Goal: Task Accomplishment & Management: Manage account settings

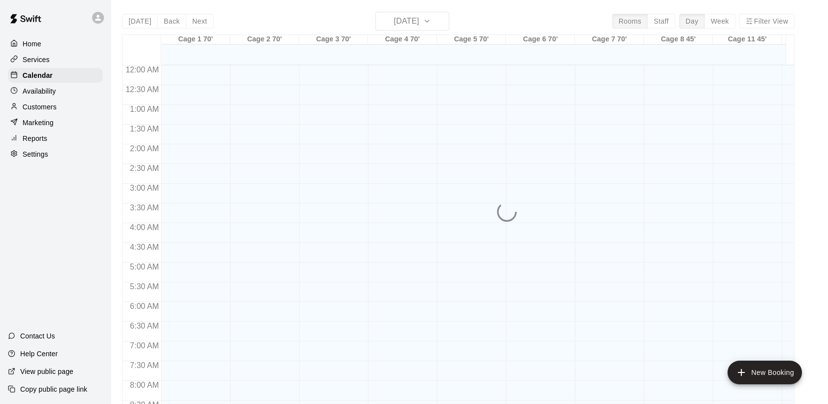
scroll to position [440, 0]
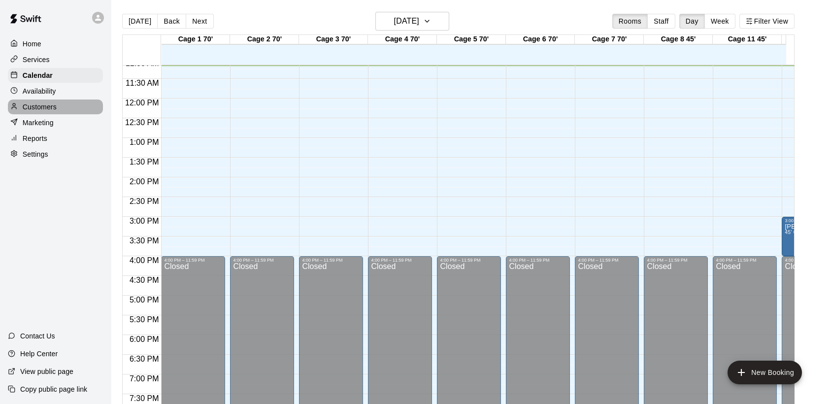
click at [43, 108] on p "Customers" at bounding box center [40, 107] width 34 height 10
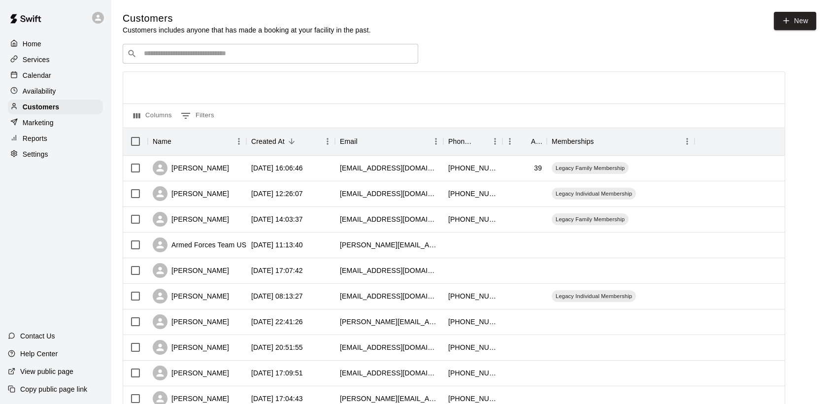
click at [43, 59] on p "Services" at bounding box center [36, 60] width 27 height 10
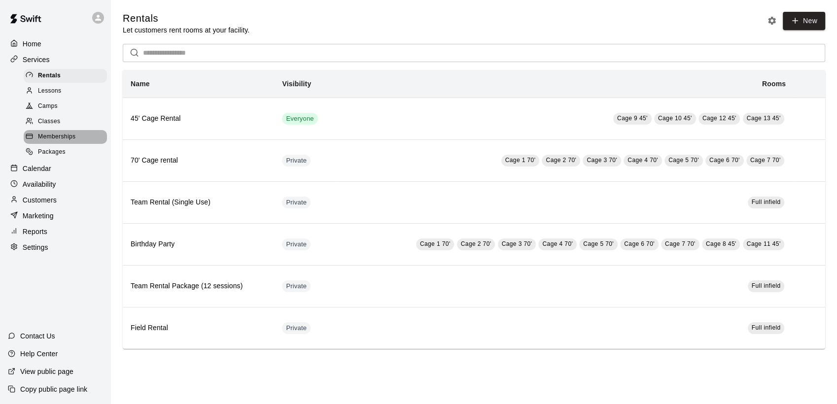
click at [44, 141] on span "Memberships" at bounding box center [56, 137] width 37 height 10
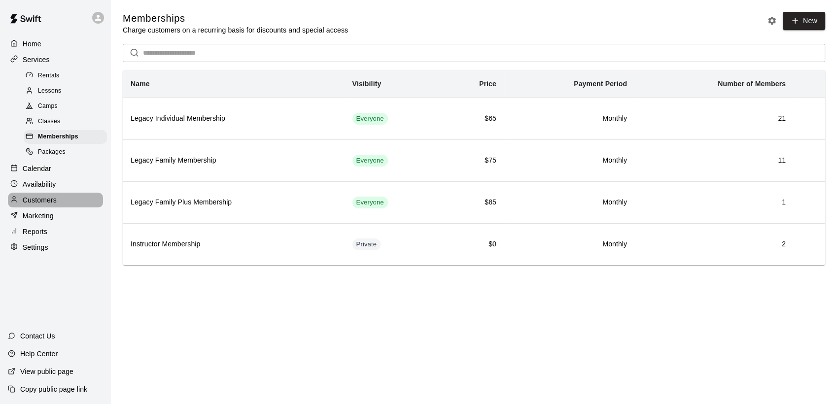
click at [34, 204] on p "Customers" at bounding box center [40, 200] width 34 height 10
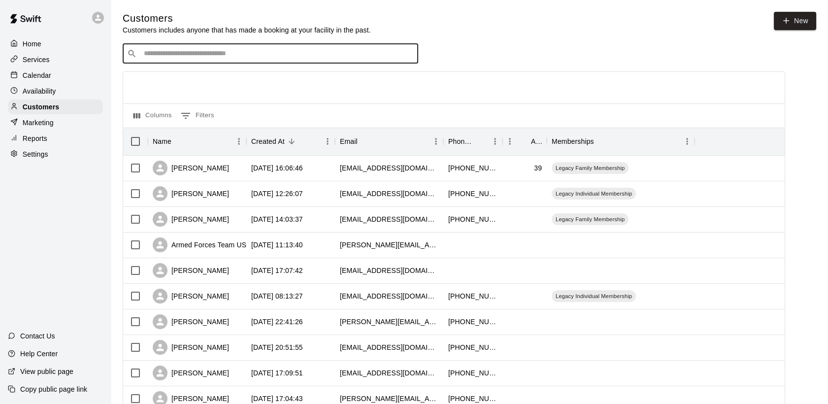
click at [187, 56] on input "Search customers by name or email" at bounding box center [277, 54] width 273 height 10
type input "***"
click at [165, 87] on span "davidereddick@gmail.com" at bounding box center [203, 86] width 106 height 7
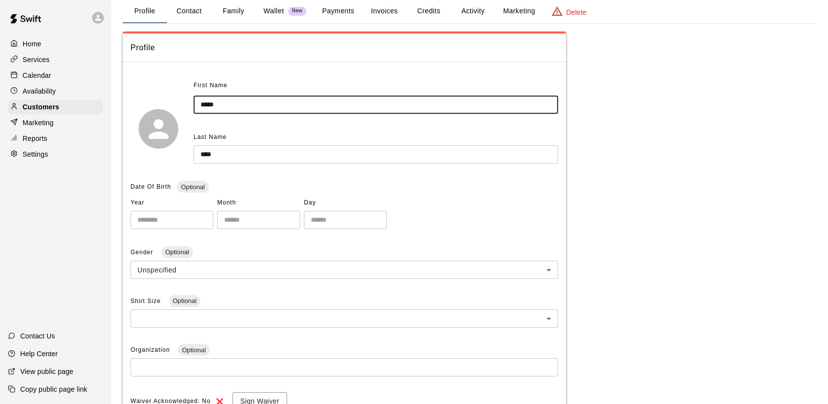
click at [233, 105] on input "*****" at bounding box center [376, 105] width 365 height 18
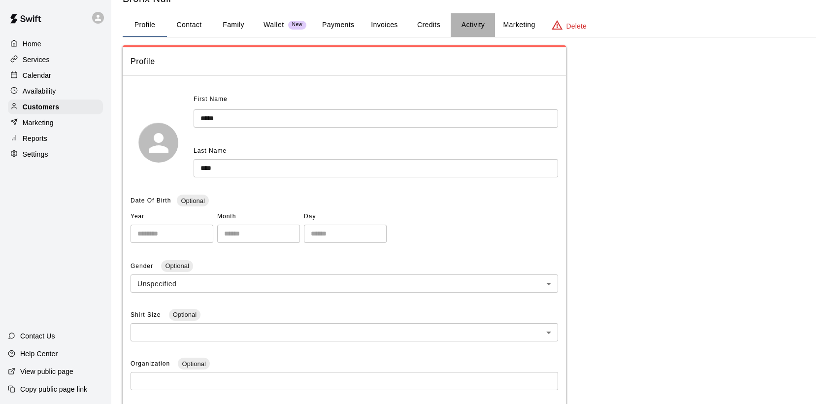
click at [470, 26] on button "Activity" at bounding box center [473, 25] width 44 height 24
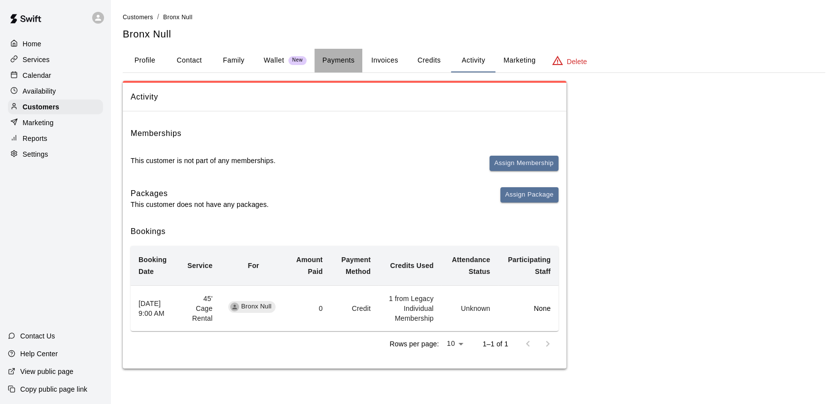
click at [339, 57] on button "Payments" at bounding box center [338, 61] width 48 height 24
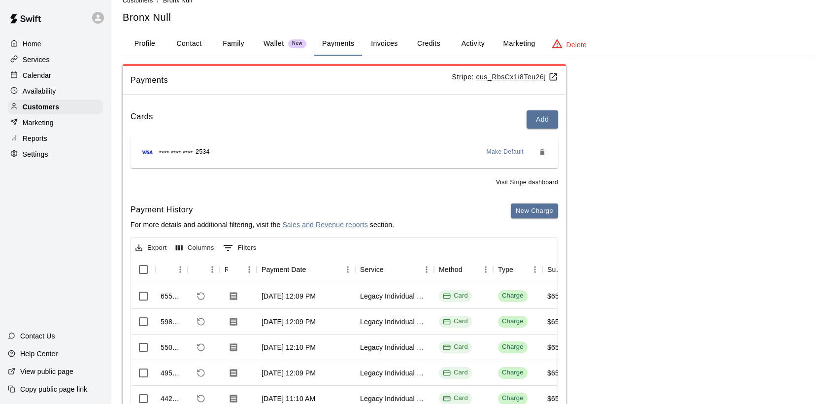
scroll to position [17, 0]
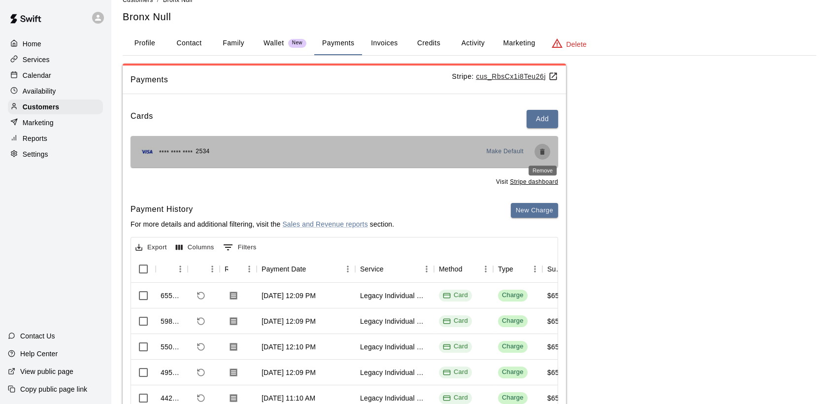
click at [543, 146] on button "Remove" at bounding box center [543, 152] width 16 height 16
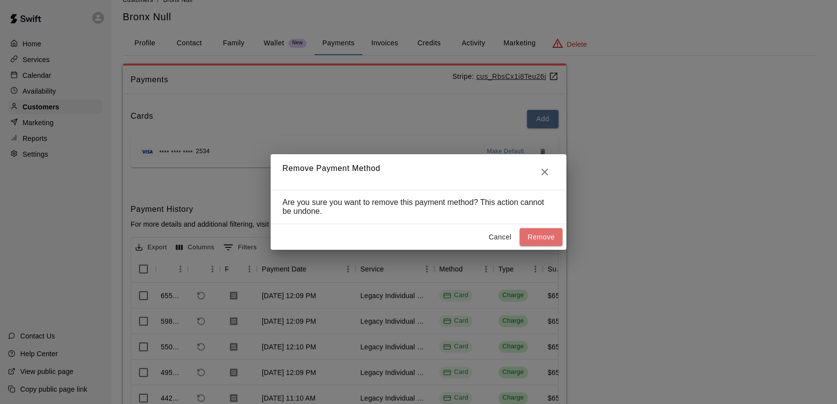
click at [540, 238] on button "Remove" at bounding box center [540, 237] width 43 height 18
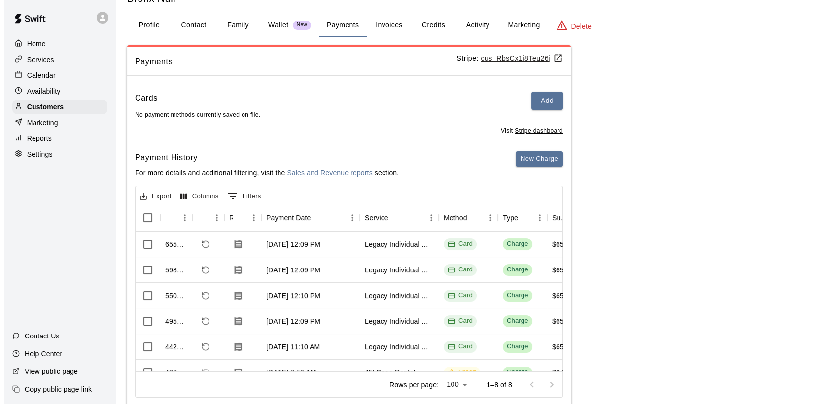
scroll to position [45, 0]
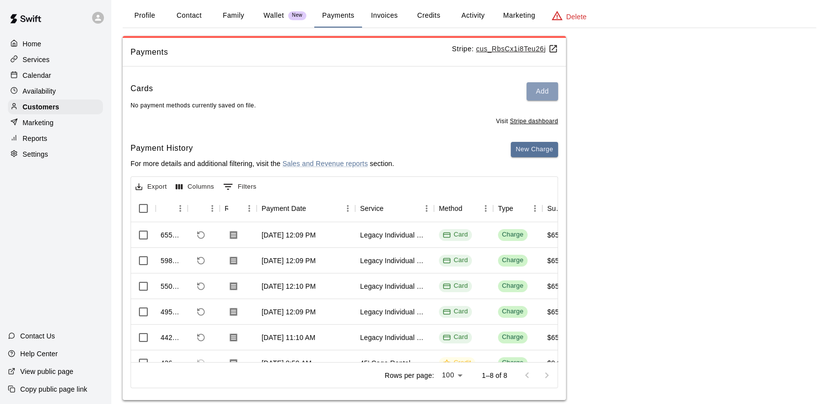
click at [547, 88] on button "Add" at bounding box center [543, 91] width 32 height 18
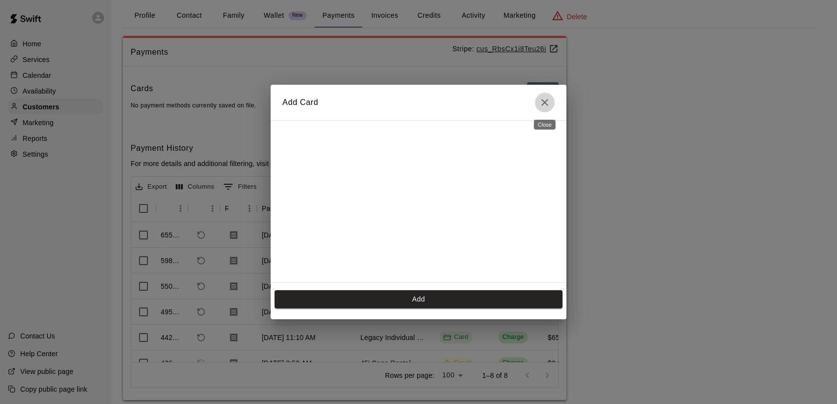
click at [544, 104] on icon "Close" at bounding box center [545, 103] width 12 height 12
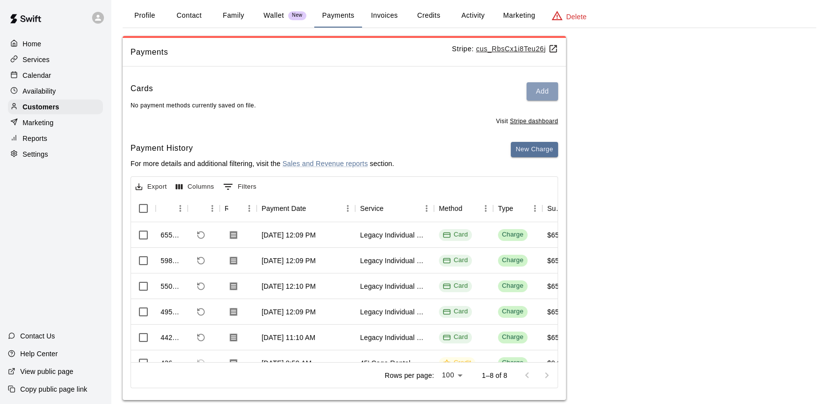
click at [536, 92] on button "Add" at bounding box center [543, 91] width 32 height 18
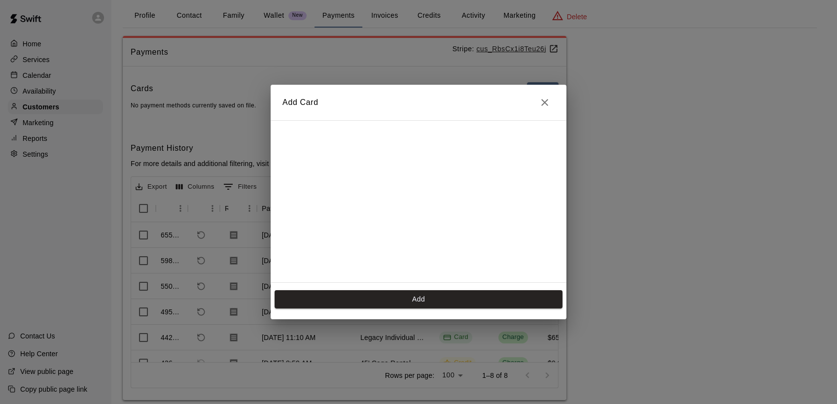
scroll to position [138, 0]
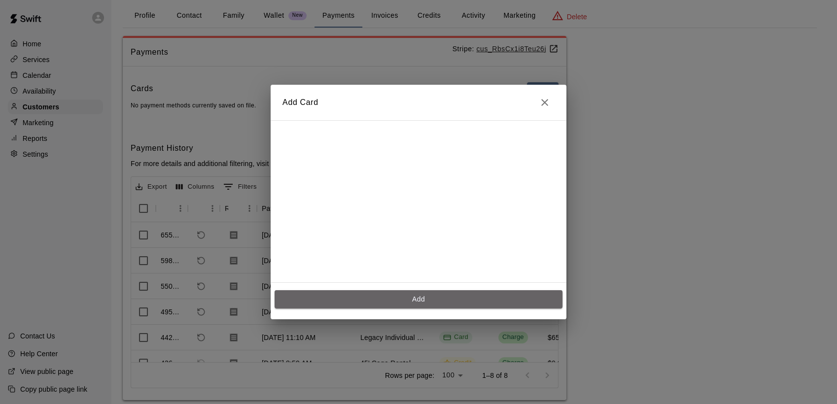
click at [429, 298] on button "Add" at bounding box center [418, 299] width 288 height 18
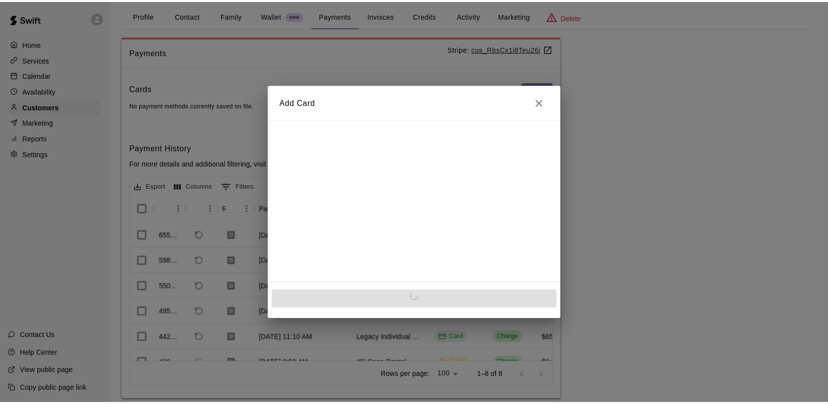
scroll to position [0, 0]
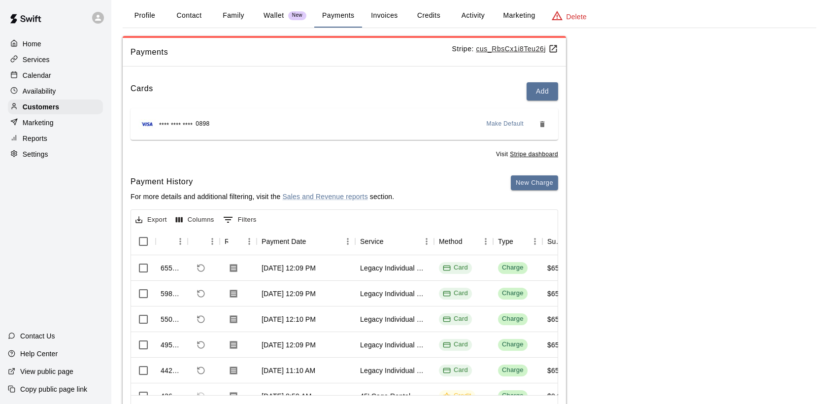
click at [38, 60] on p "Services" at bounding box center [36, 60] width 27 height 10
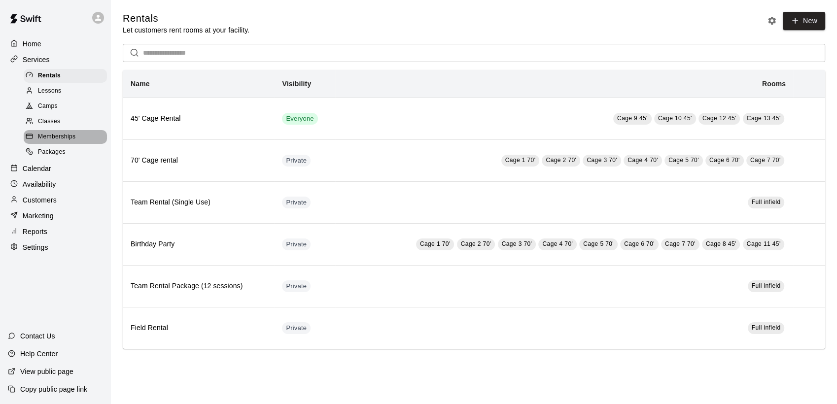
click at [52, 139] on span "Memberships" at bounding box center [56, 137] width 37 height 10
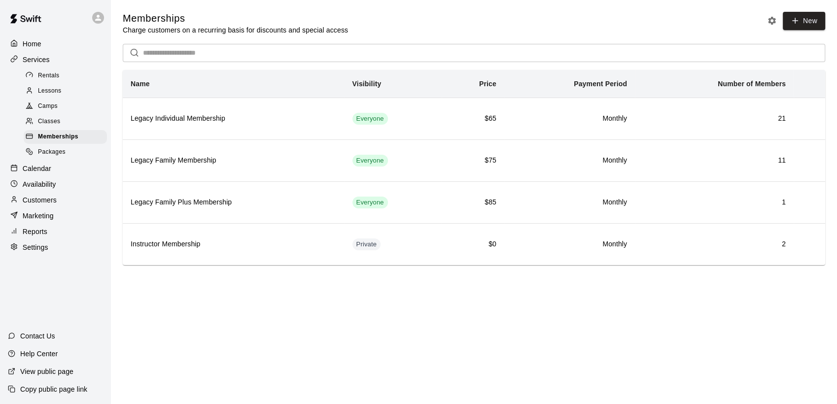
click at [794, 19] on icon at bounding box center [794, 20] width 9 height 9
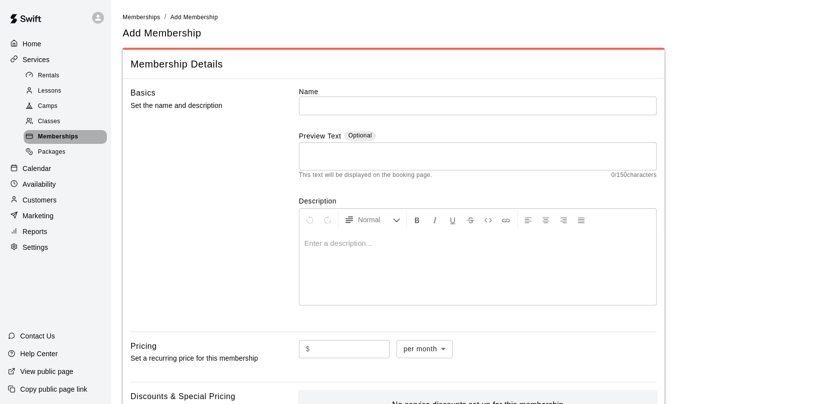
click at [55, 142] on span "Memberships" at bounding box center [58, 137] width 40 height 10
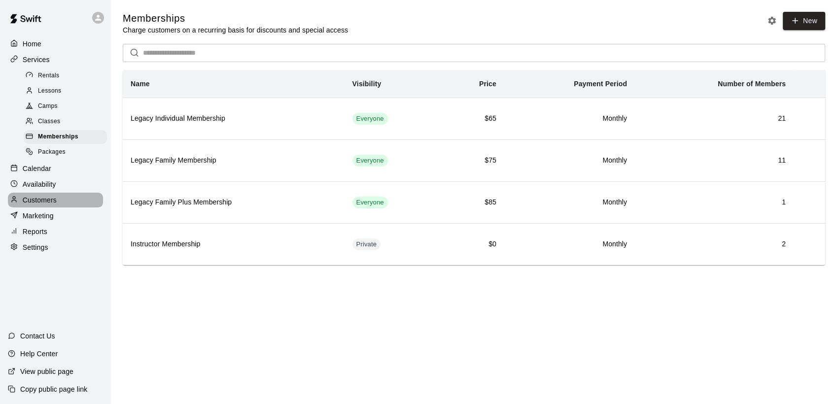
click at [30, 205] on p "Customers" at bounding box center [40, 200] width 34 height 10
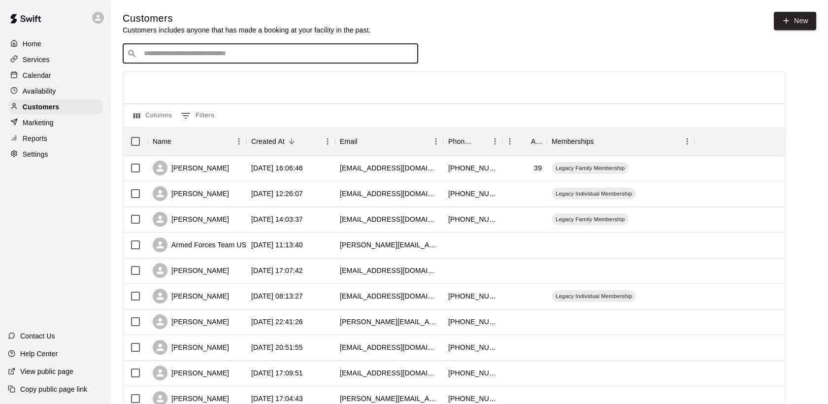
click at [233, 55] on input "Search customers by name or email" at bounding box center [277, 54] width 273 height 10
type input "****"
click at [176, 89] on span "davidereddick@gmail.com" at bounding box center [203, 86] width 106 height 7
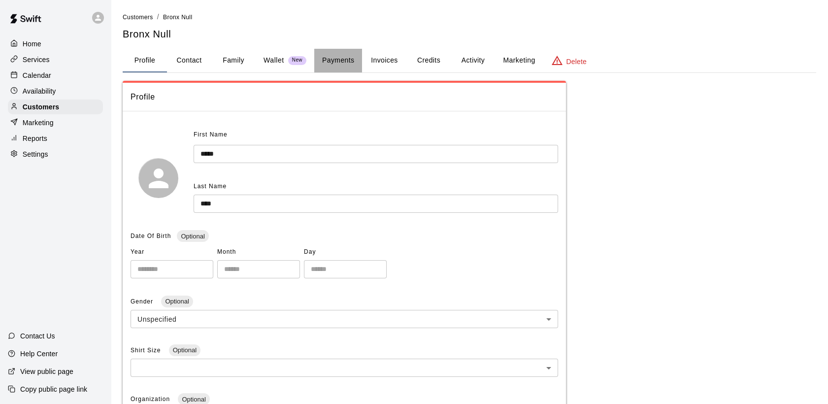
click at [344, 57] on button "Payments" at bounding box center [338, 61] width 48 height 24
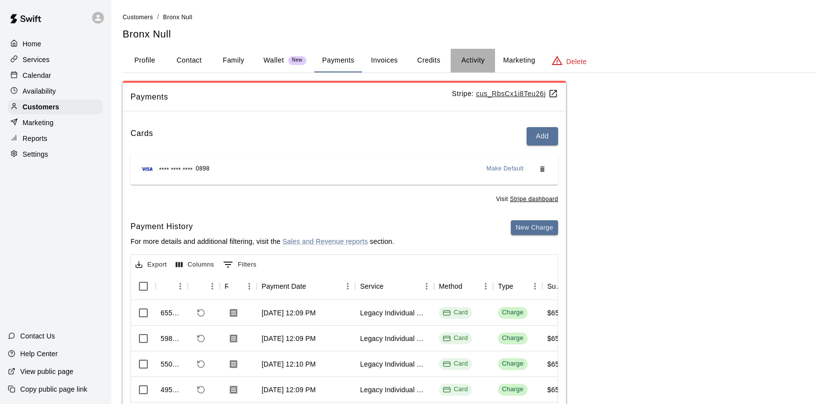
click at [479, 55] on button "Activity" at bounding box center [473, 61] width 44 height 24
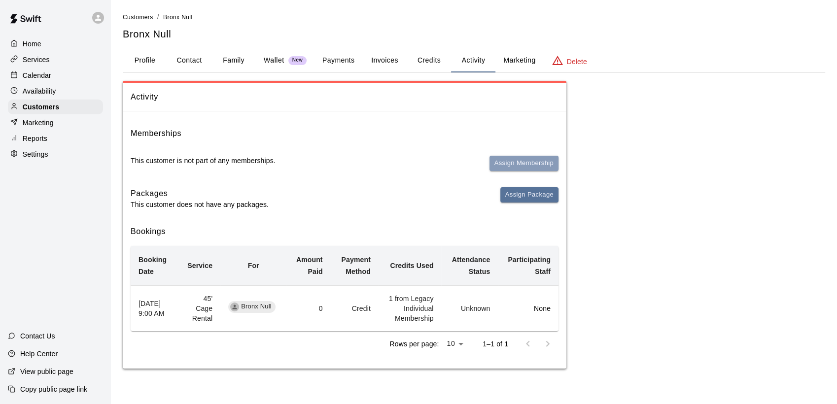
click at [526, 160] on button "Assign Membership" at bounding box center [523, 163] width 69 height 15
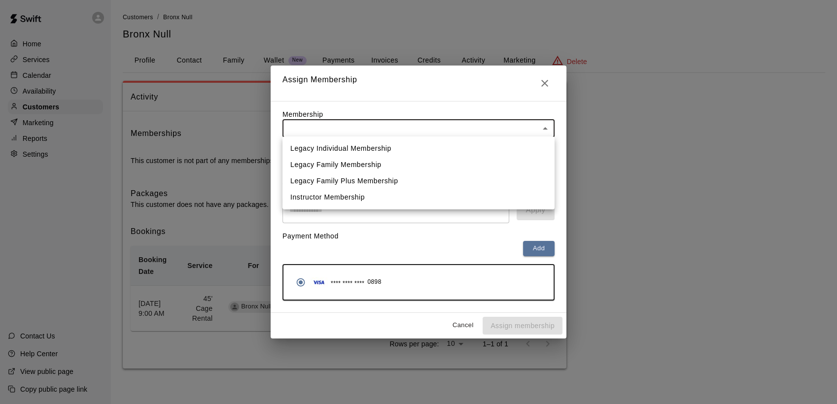
click at [546, 128] on body "Home Services Calendar Availability Customers Marketing Reports Settings Contac…" at bounding box center [418, 194] width 837 height 388
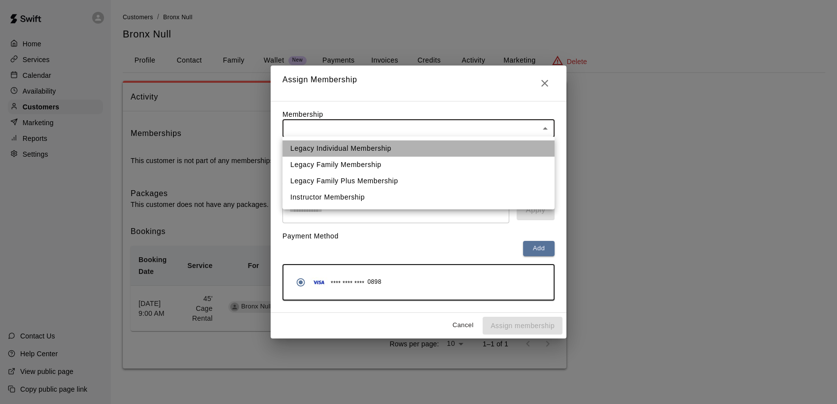
click at [383, 148] on li "Legacy Individual Membership" at bounding box center [418, 148] width 272 height 16
type input "**********"
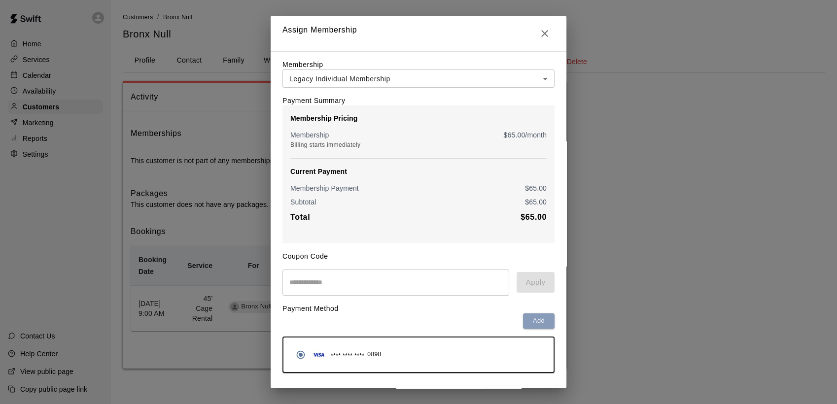
click at [528, 323] on button "Add" at bounding box center [539, 320] width 32 height 15
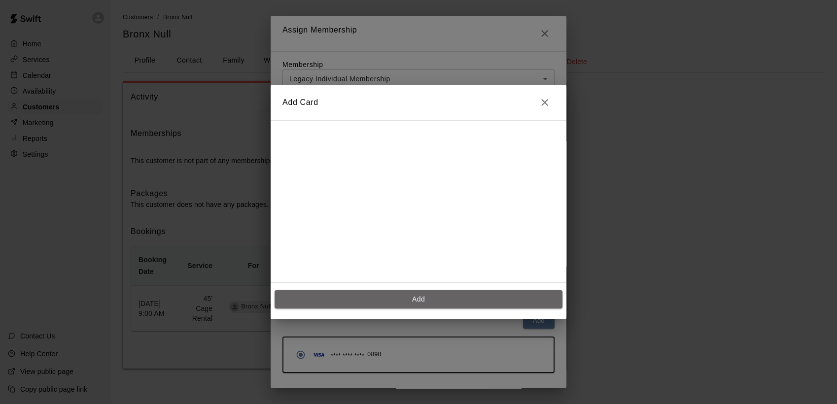
click at [426, 299] on button "Add" at bounding box center [418, 299] width 288 height 18
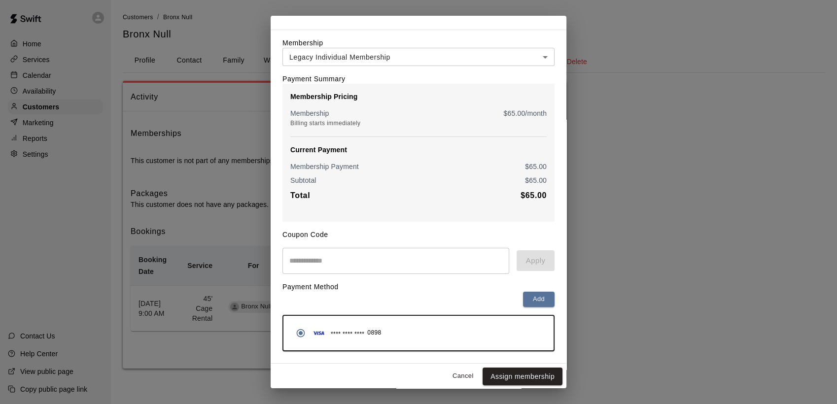
scroll to position [28, 0]
click at [508, 376] on button "Assign membership" at bounding box center [522, 376] width 80 height 18
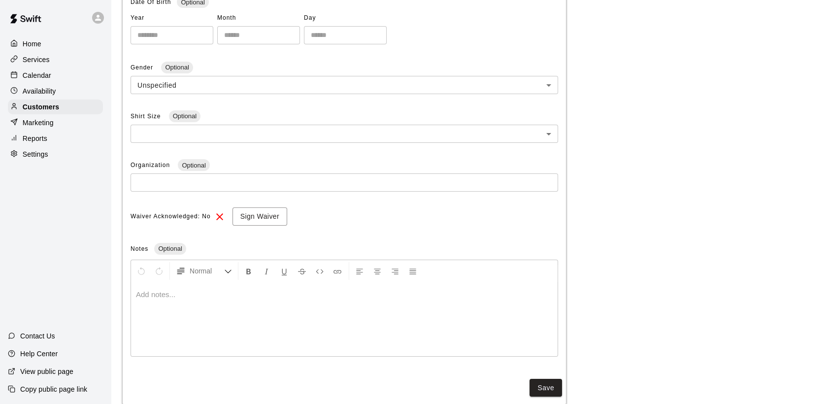
scroll to position [253, 0]
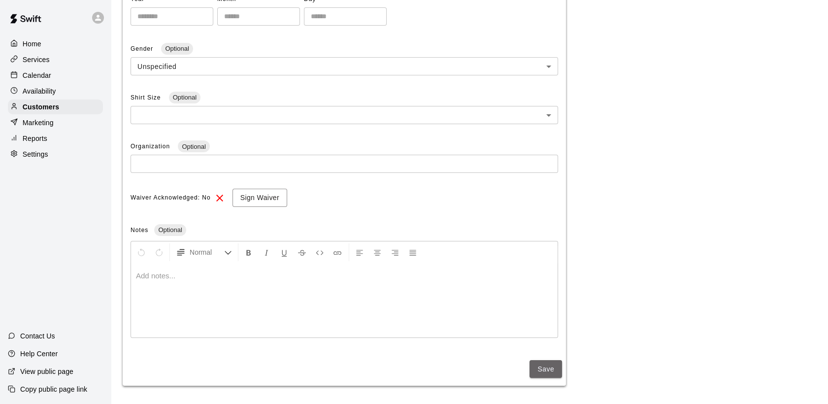
click at [544, 369] on button "Save" at bounding box center [546, 369] width 33 height 18
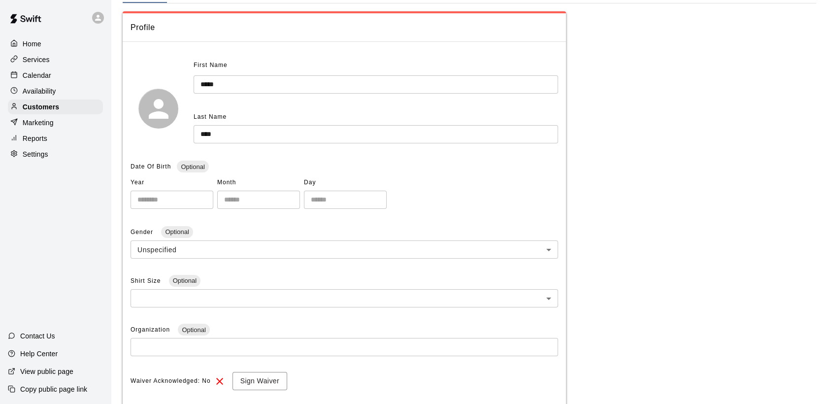
scroll to position [0, 0]
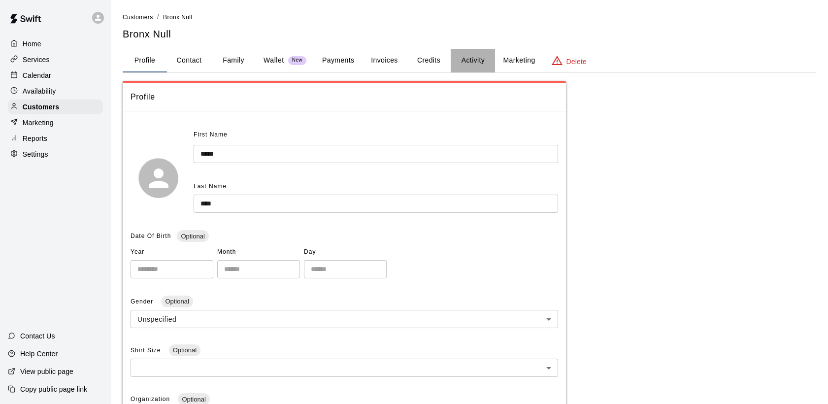
click at [475, 55] on button "Activity" at bounding box center [473, 61] width 44 height 24
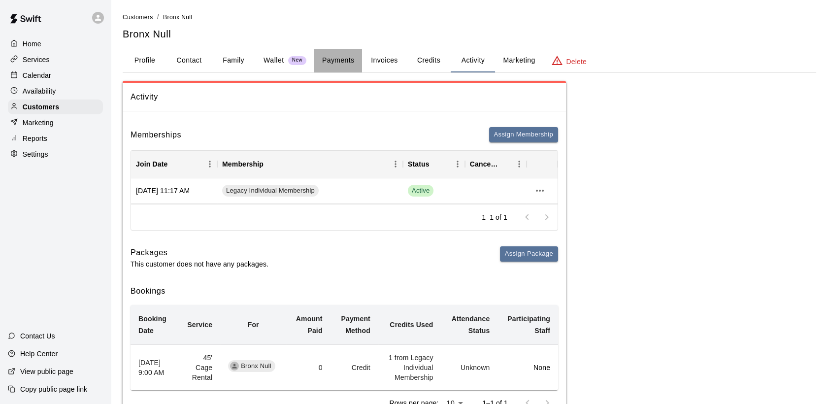
click at [343, 57] on button "Payments" at bounding box center [338, 61] width 48 height 24
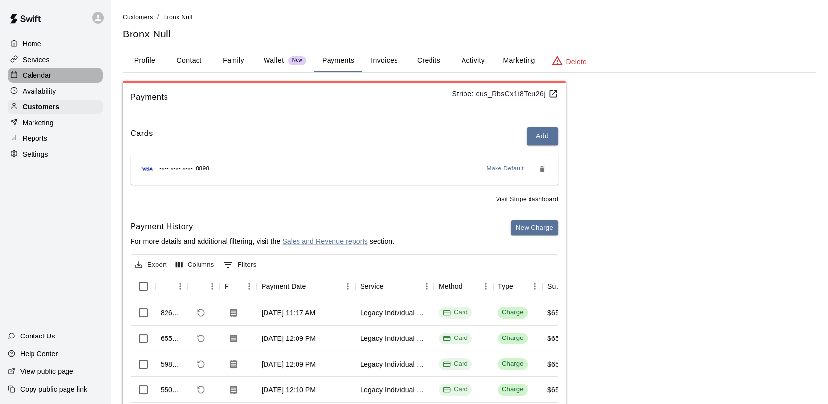
click at [33, 76] on p "Calendar" at bounding box center [37, 75] width 29 height 10
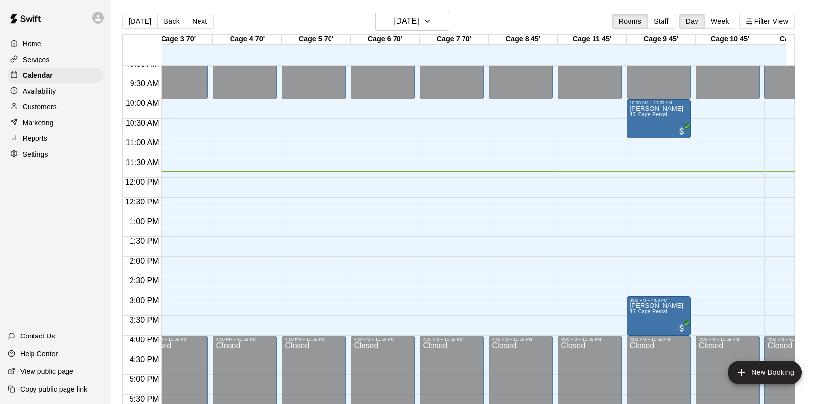
scroll to position [439, 155]
